Goal: Task Accomplishment & Management: Use online tool/utility

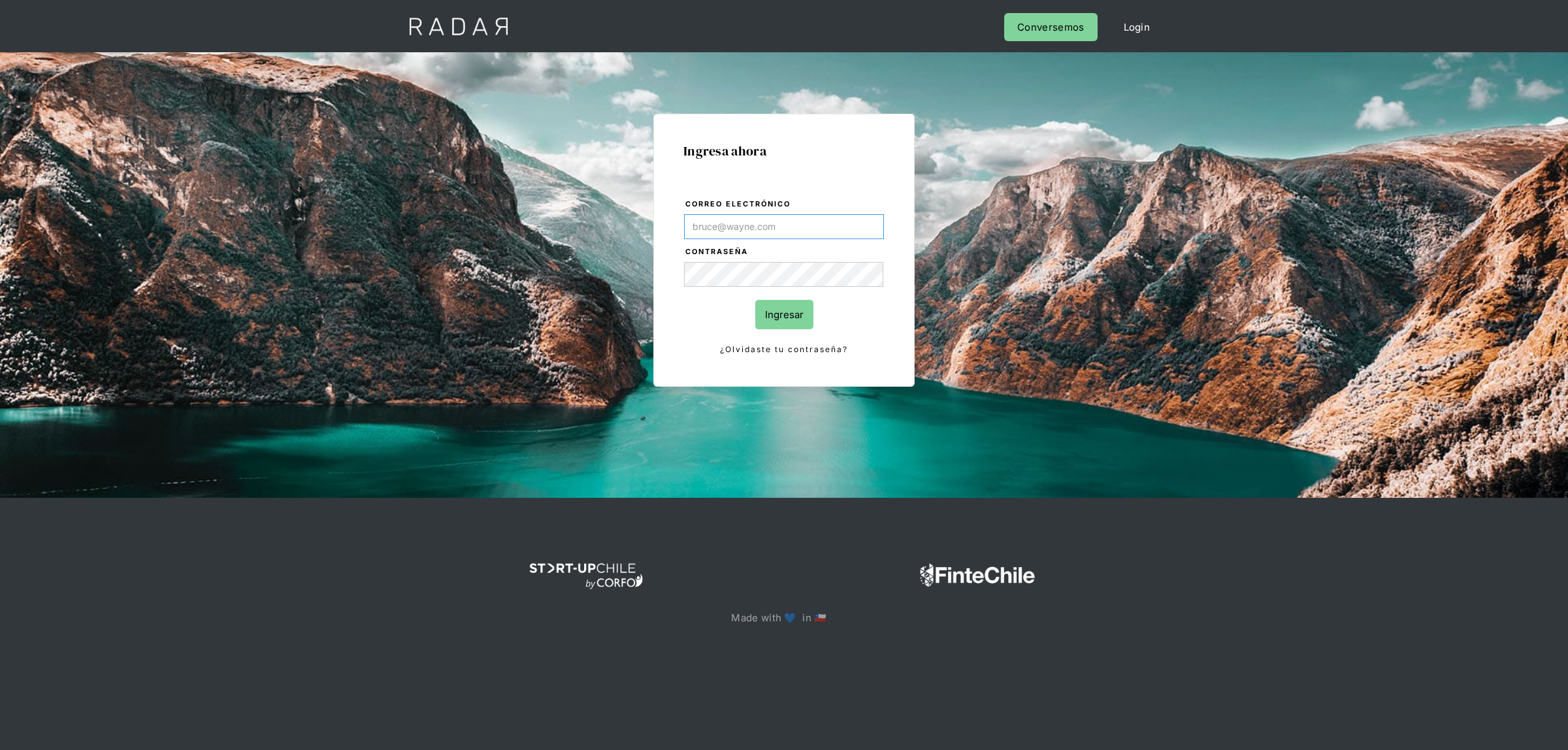
click at [786, 229] on input "Correo electrónico" at bounding box center [784, 227] width 200 height 25
type input "[EMAIL_ADDRESS][DOMAIN_NAME]"
click at [772, 317] on input "Ingresar" at bounding box center [784, 314] width 58 height 29
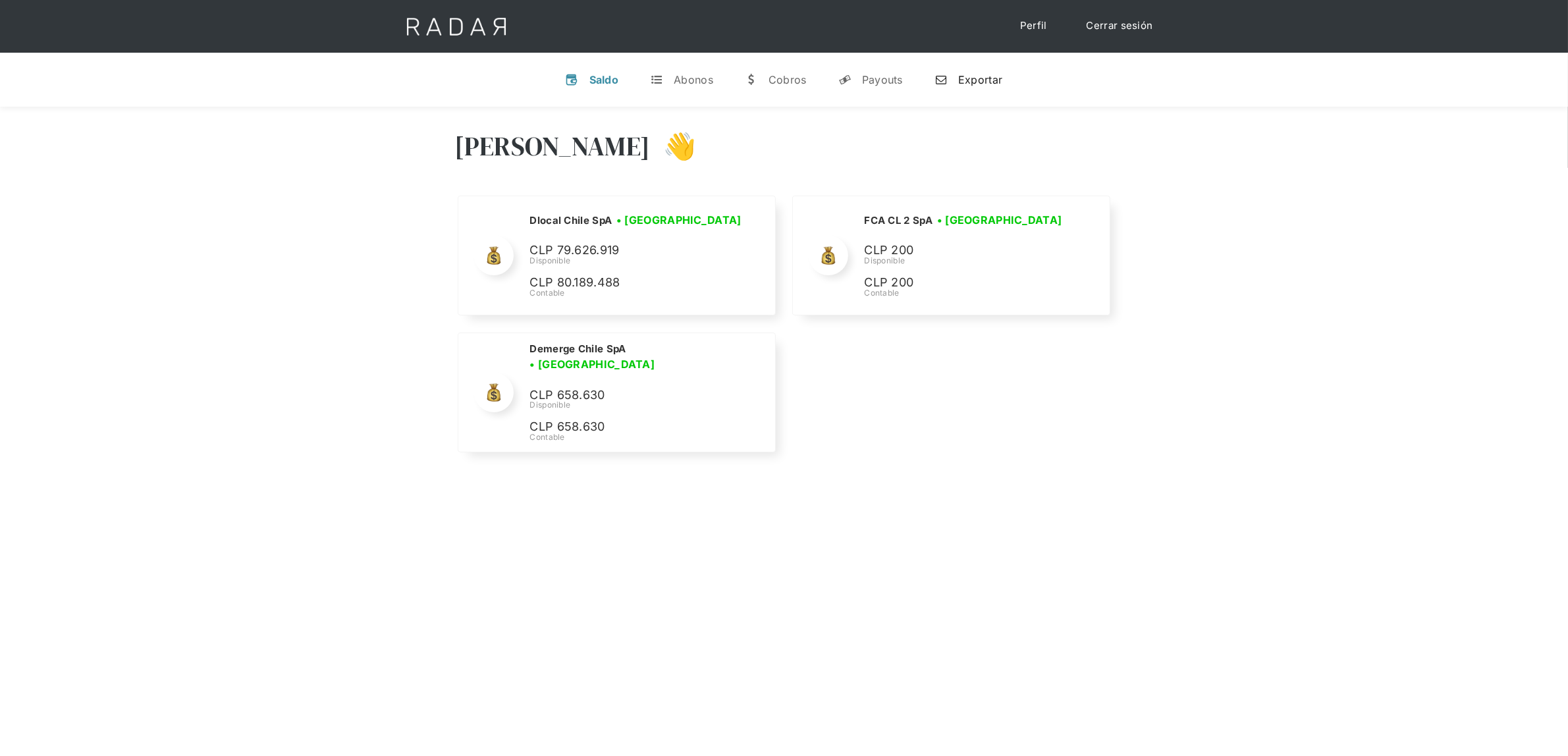
click at [937, 74] on div "n" at bounding box center [941, 79] width 13 height 13
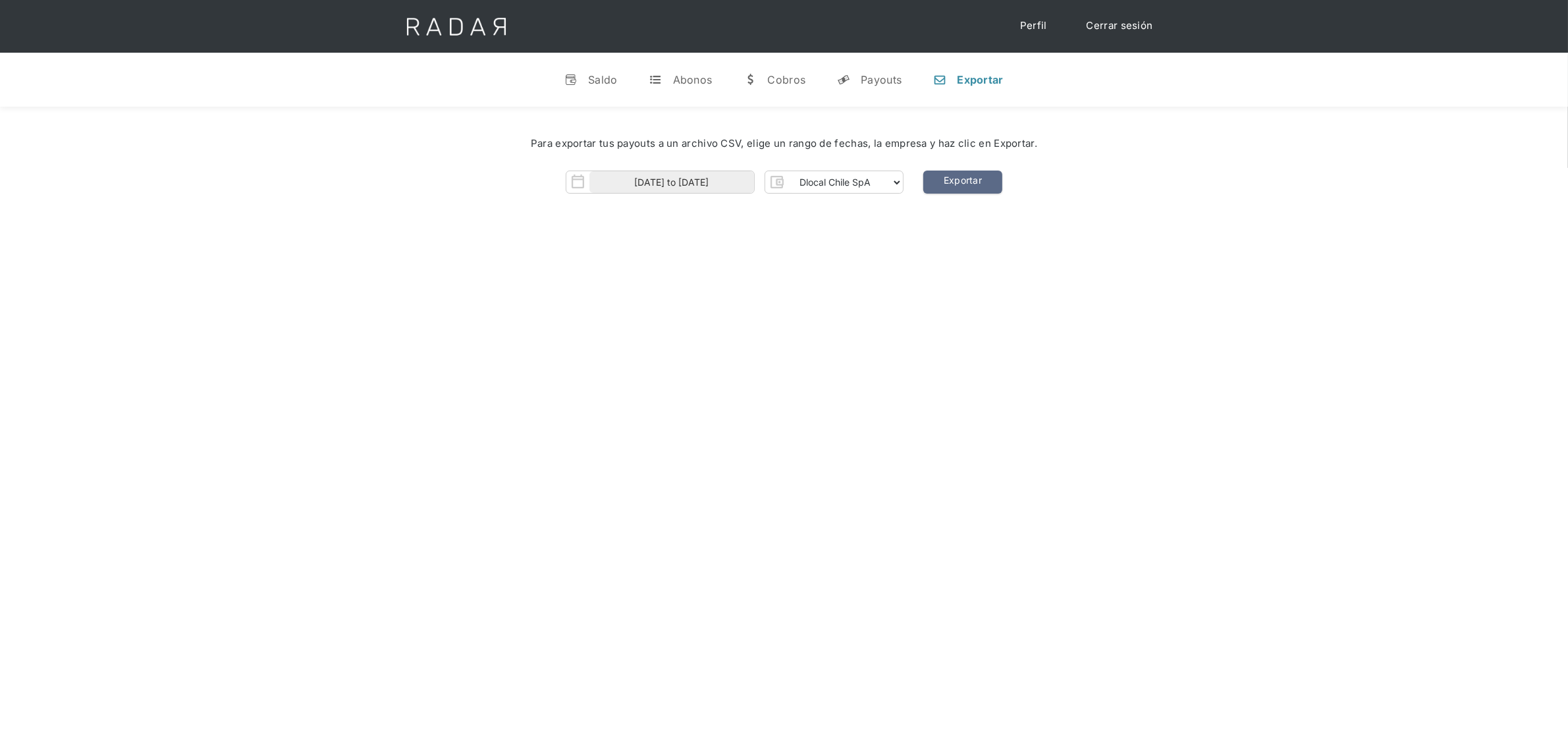
click at [682, 170] on div "01-09-2025 to 03-09-2025" at bounding box center [660, 182] width 189 height 23
click at [680, 176] on input "[DATE] to [DATE]" at bounding box center [671, 182] width 164 height 22
click at [634, 247] on span "1" at bounding box center [632, 249] width 26 height 26
click at [686, 247] on span "3" at bounding box center [690, 249] width 26 height 26
type input "[DATE] to [DATE]"
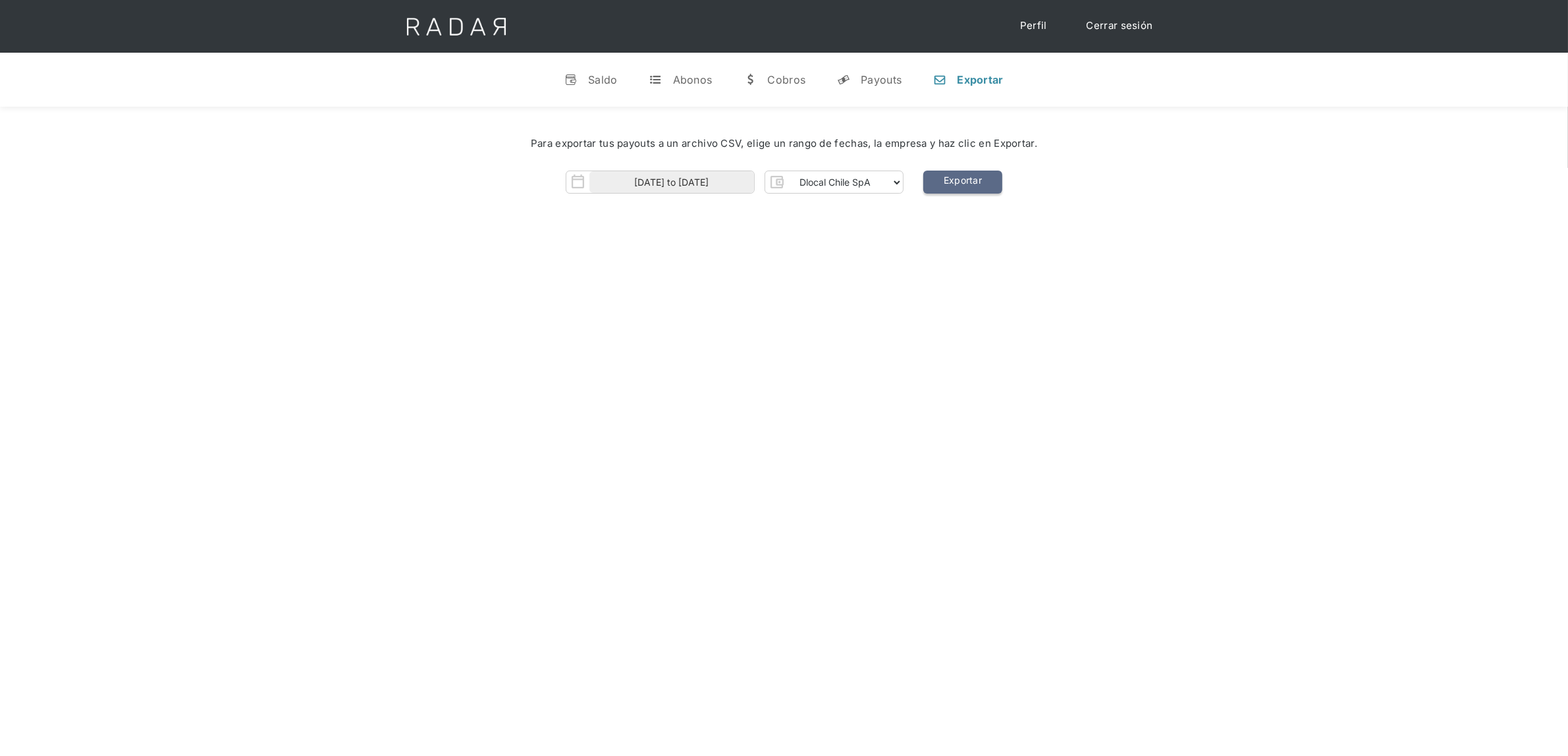
click at [952, 180] on link "Exportar" at bounding box center [963, 182] width 79 height 23
click at [270, 103] on div "v Saldo t Abonos w Cobros y Payouts n Exportar" at bounding box center [784, 79] width 1568 height 54
click at [968, 185] on link "Exportar" at bounding box center [963, 182] width 79 height 23
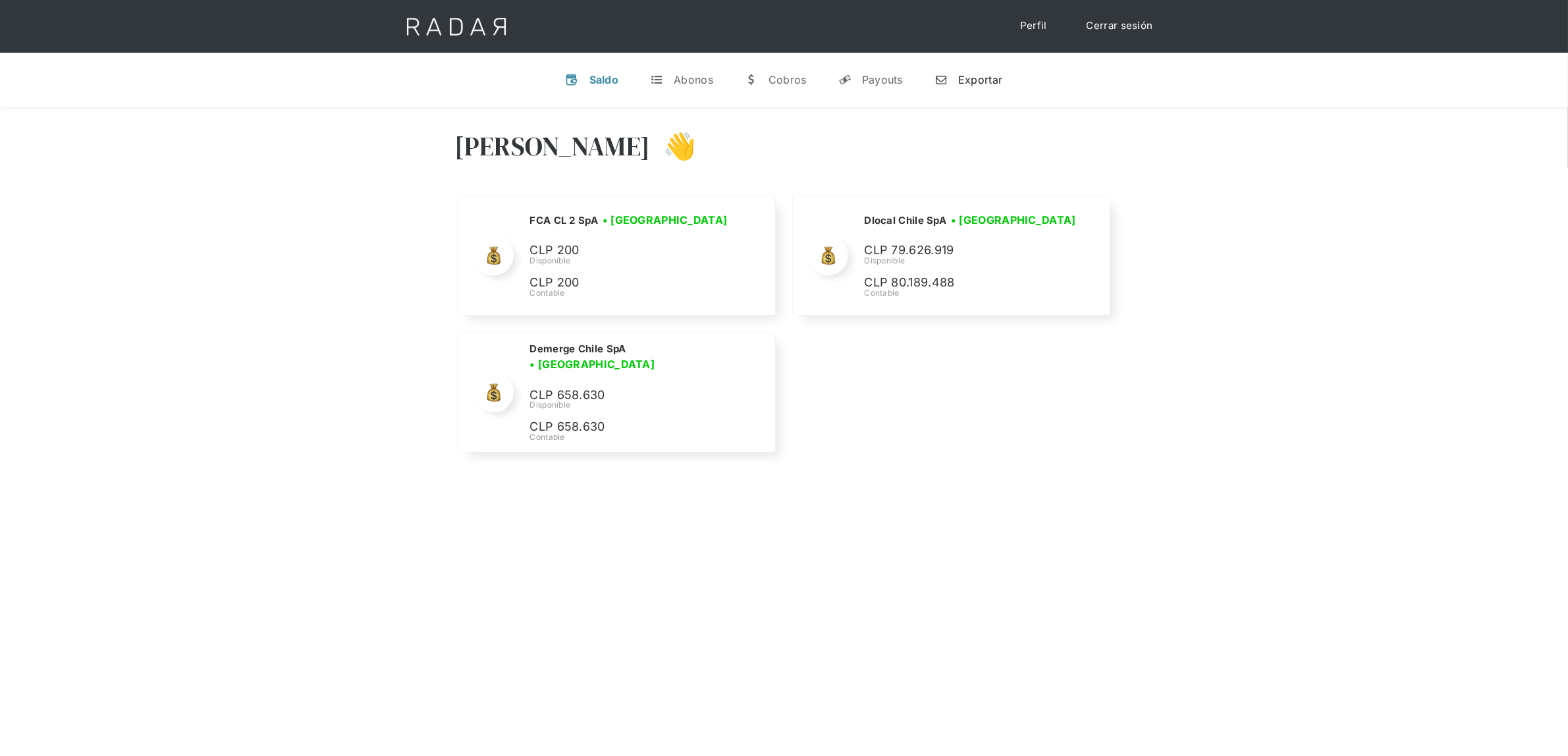
click at [951, 82] on link "n Exportar" at bounding box center [968, 80] width 89 height 34
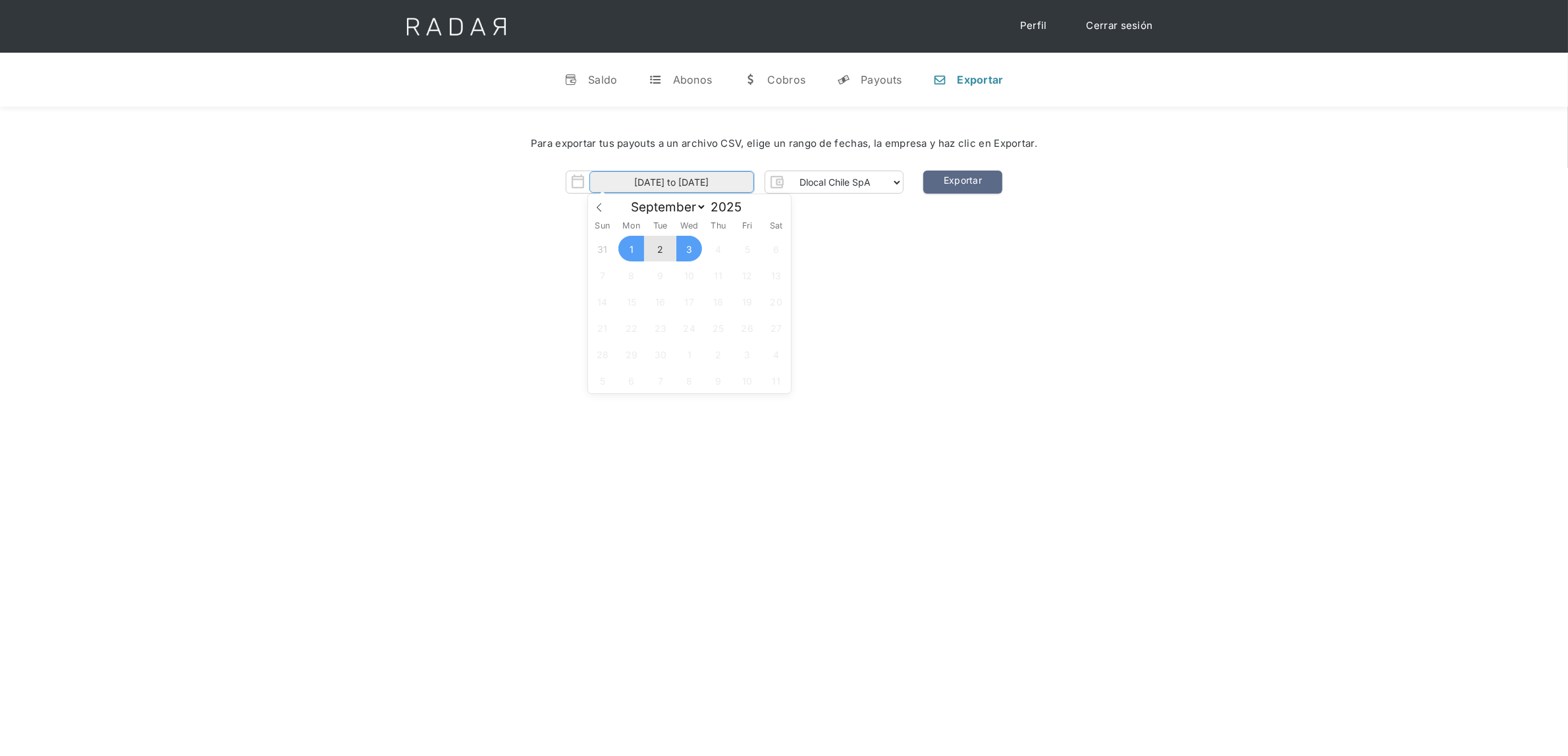
click at [696, 176] on input "[DATE] to [DATE]" at bounding box center [671, 182] width 164 height 22
drag, startPoint x: 881, startPoint y: 254, endPoint x: 931, endPoint y: 222, distance: 59.4
click at [881, 255] on div "[PERSON_NAME] 👋 Cargando tus cuentas... Nombre de la empresa • [GEOGRAPHIC_DATA…" at bounding box center [784, 484] width 1568 height 756
click at [966, 179] on link "Exportar" at bounding box center [963, 182] width 79 height 23
drag, startPoint x: 598, startPoint y: 447, endPoint x: 702, endPoint y: 403, distance: 112.9
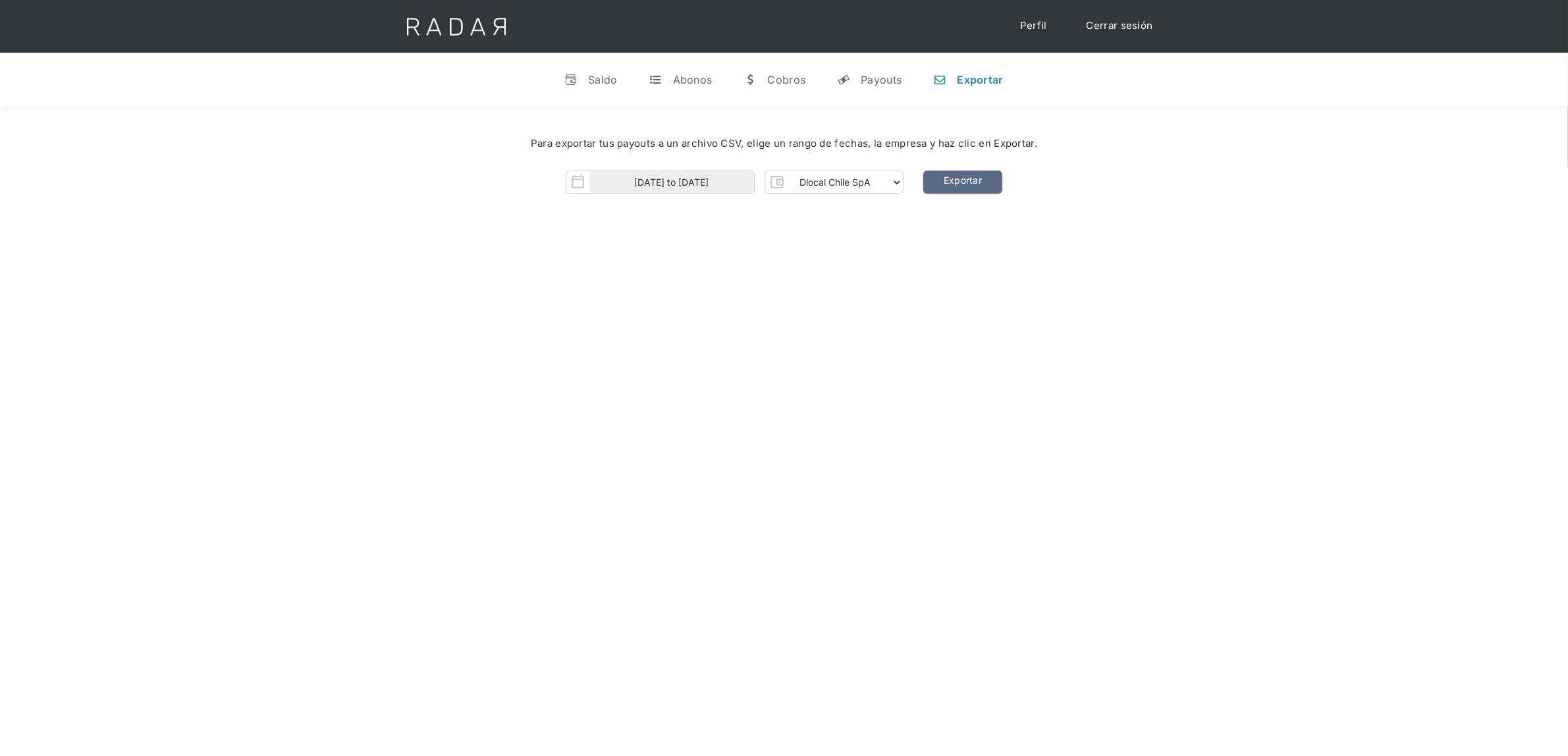
click at [598, 447] on div "[PERSON_NAME] 👋 Cargando tus cuentas... Nombre de la empresa • [GEOGRAPHIC_DATA…" at bounding box center [784, 484] width 1568 height 756
click at [958, 196] on div "Para exportar tus payouts a un archivo CSV, elige un rango de fechas, la empres…" at bounding box center [784, 168] width 1568 height 124
click at [958, 179] on link "Exportar" at bounding box center [963, 182] width 79 height 23
click at [962, 176] on link "Exportar" at bounding box center [963, 182] width 79 height 23
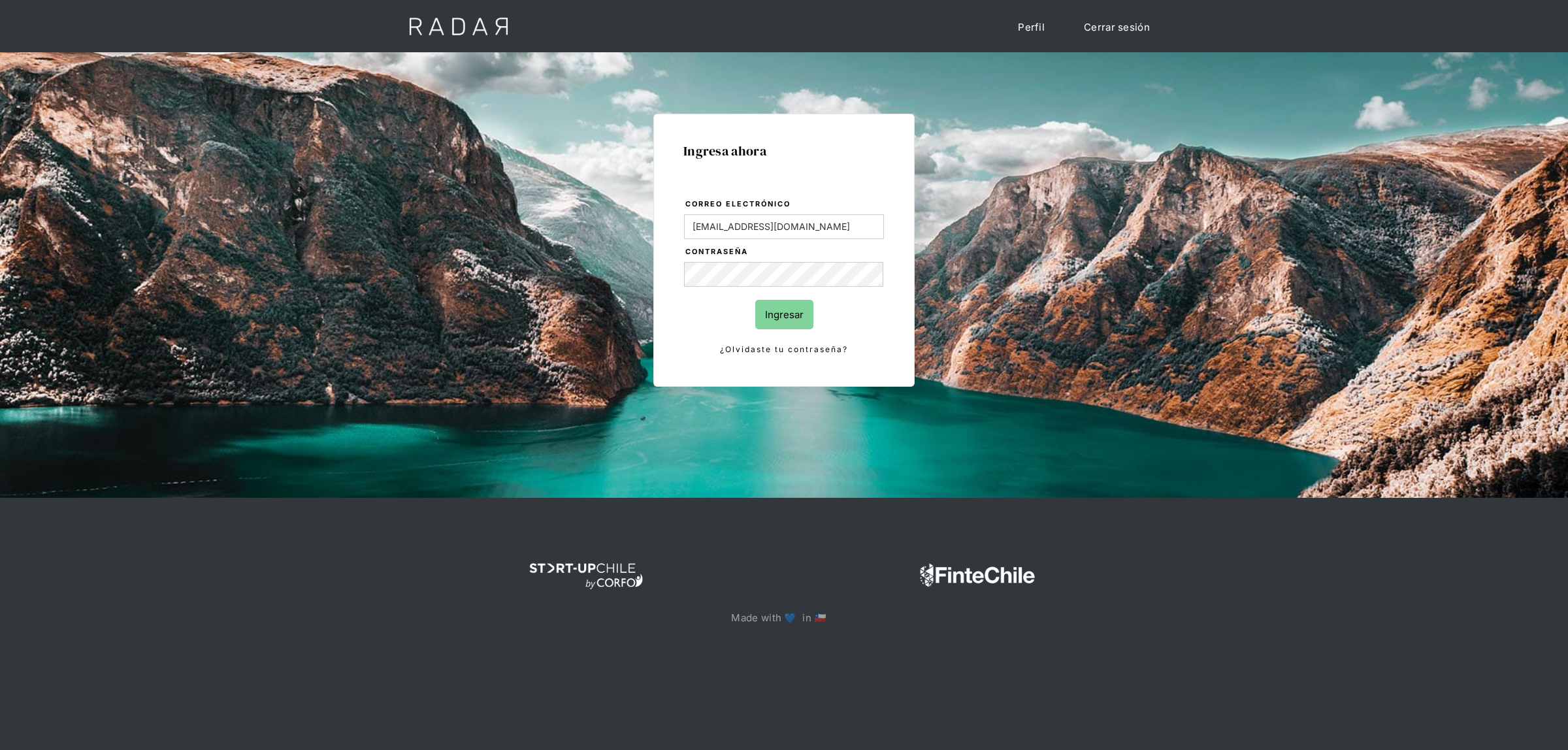
click at [753, 312] on form "Correo electrónico lmoreira@dlocal.com Contraseña Ingresar ¿Olvidaste tu contra…" at bounding box center [783, 277] width 201 height 160
click at [758, 314] on input "Ingresar" at bounding box center [784, 314] width 58 height 29
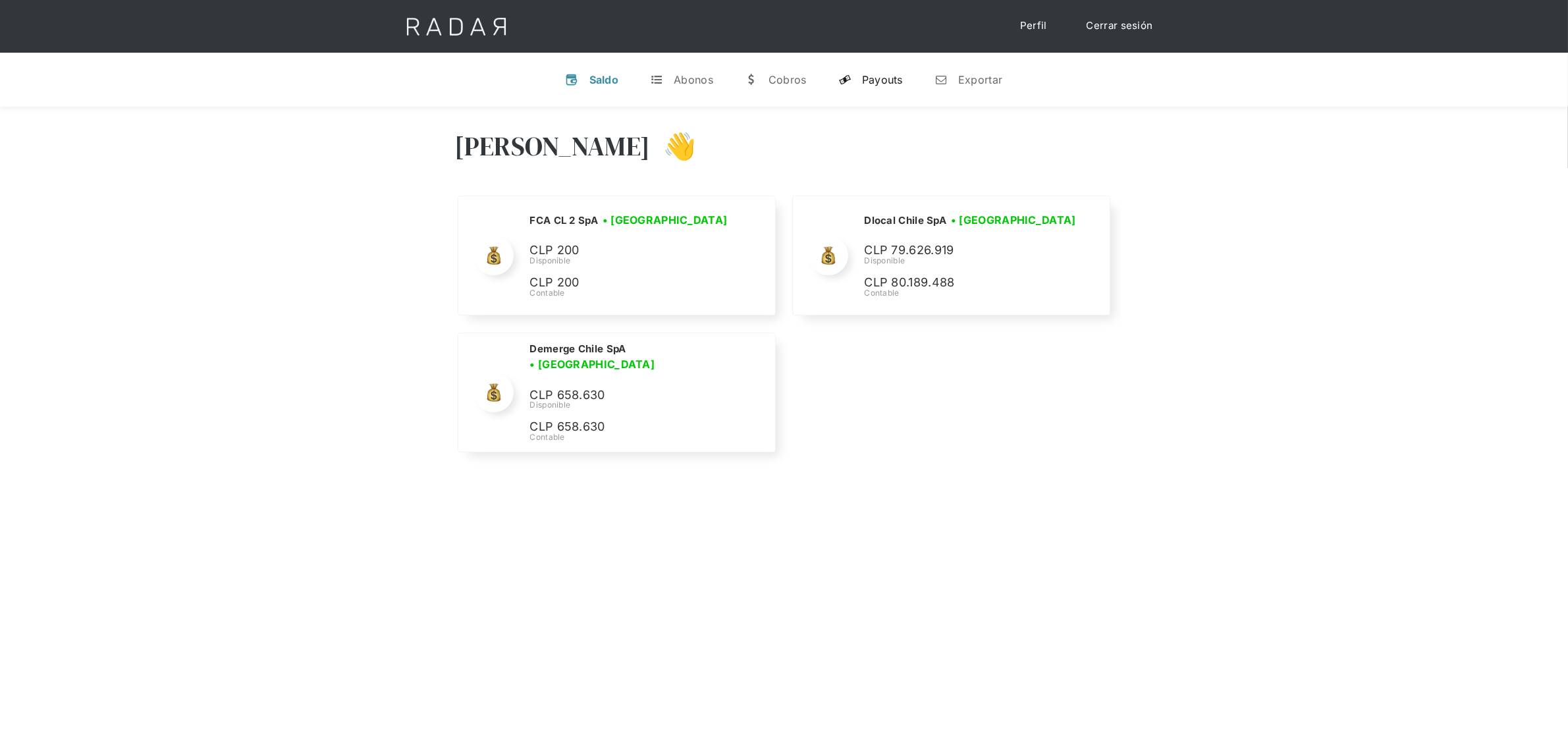
click at [874, 73] on div "Payouts" at bounding box center [883, 79] width 41 height 13
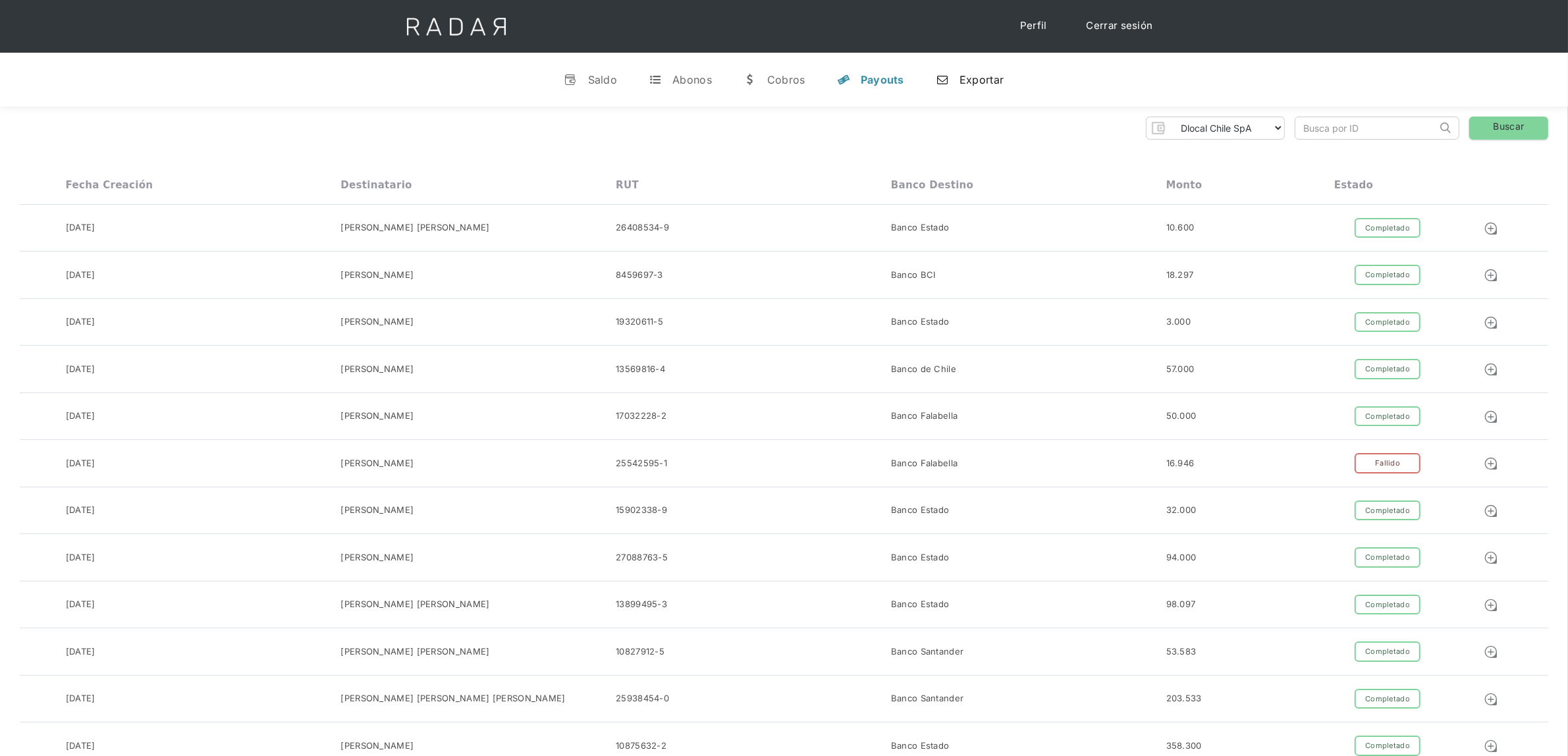
click at [951, 82] on link "n Exportar" at bounding box center [970, 80] width 89 height 34
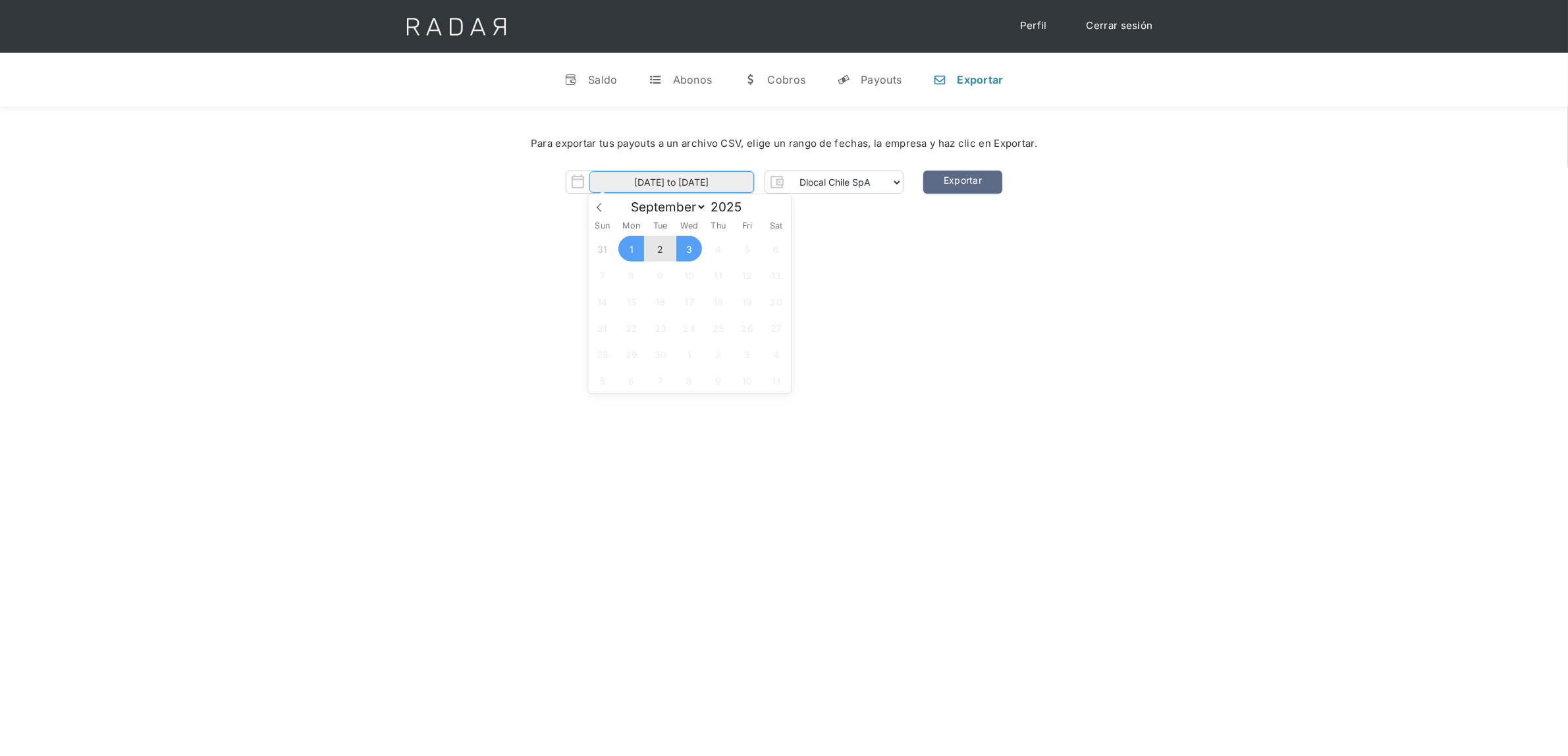
click at [693, 179] on input "[DATE] to [DATE]" at bounding box center [671, 182] width 164 height 22
click at [640, 248] on span "1" at bounding box center [632, 249] width 26 height 26
click at [705, 244] on div "31 1 2 3 4 5 6 7 8 9 10 11 12 13 14 15 16 17 18 19 20 21 22 23 24 25 26 27 28 2…" at bounding box center [689, 314] width 203 height 158
click at [696, 245] on span "3" at bounding box center [690, 249] width 26 height 26
type input "[DATE] to [DATE]"
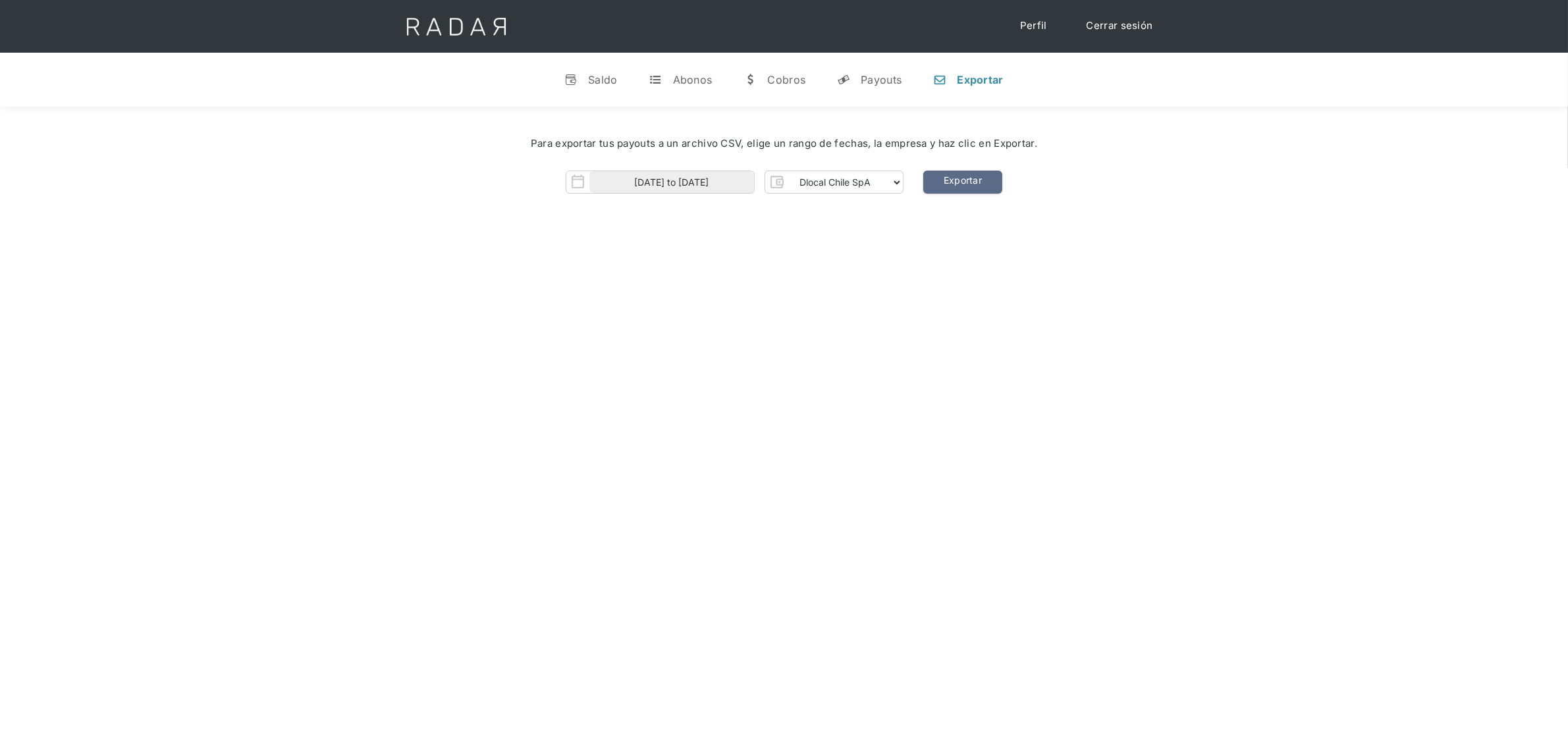
click at [874, 232] on div "[PERSON_NAME] 👋 Cargando tus cuentas... Nombre de la empresa • [GEOGRAPHIC_DATA…" at bounding box center [784, 484] width 1568 height 756
click at [941, 181] on link "Exportar" at bounding box center [963, 182] width 79 height 23
